Goal: Navigation & Orientation: Find specific page/section

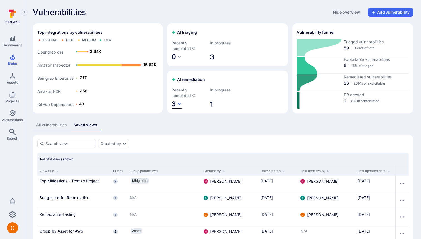
click at [178, 105] on icon "button" at bounding box center [179, 104] width 4 height 4
click at [182, 88] on div at bounding box center [210, 119] width 421 height 239
drag, startPoint x: 11, startPoint y: 62, endPoint x: 81, endPoint y: 0, distance: 93.0
click at [11, 62] on span "Risks" at bounding box center [12, 64] width 9 height 4
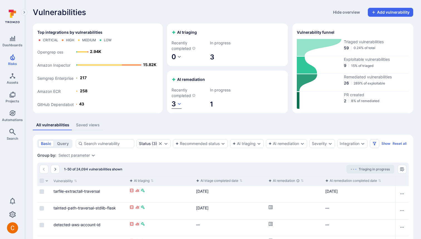
click at [177, 104] on icon "button" at bounding box center [179, 104] width 4 height 4
click at [183, 85] on div at bounding box center [210, 119] width 421 height 239
click at [178, 103] on icon "button" at bounding box center [179, 104] width 3 height 2
click at [184, 87] on div at bounding box center [210, 119] width 421 height 239
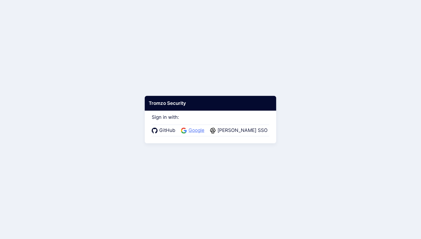
click at [187, 128] on icon at bounding box center [184, 130] width 6 height 6
